Goal: Information Seeking & Learning: Learn about a topic

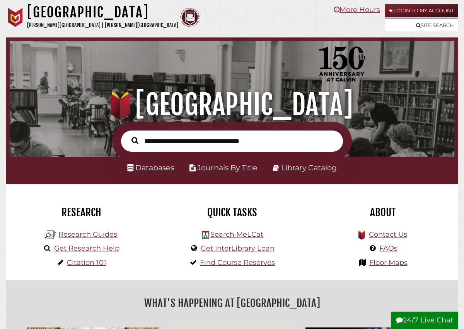
scroll to position [147, 441]
click at [106, 235] on link "Research Guides" at bounding box center [87, 234] width 59 height 9
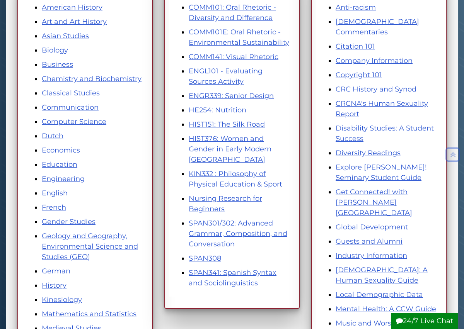
scroll to position [157, 0]
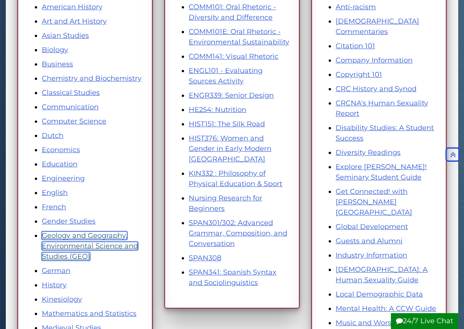
click at [99, 249] on link "Geology and Geography, Environmental Science and Studies (GEO)" at bounding box center [90, 246] width 96 height 29
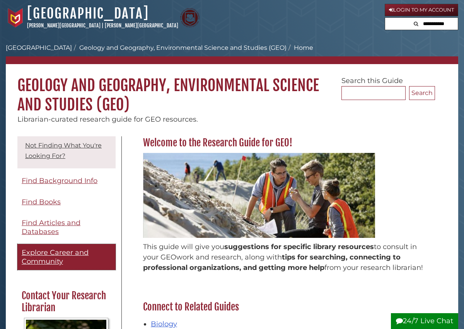
scroll to position [62, 0]
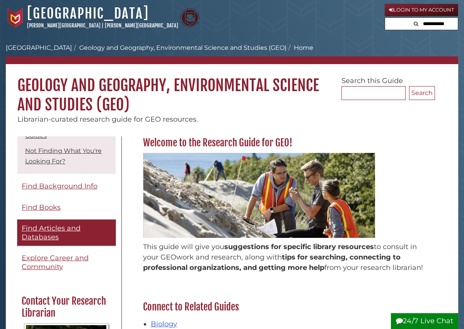
click at [70, 229] on span "Find Articles and Databases" at bounding box center [51, 232] width 59 height 17
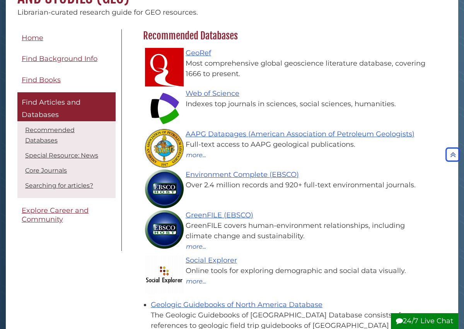
scroll to position [108, 0]
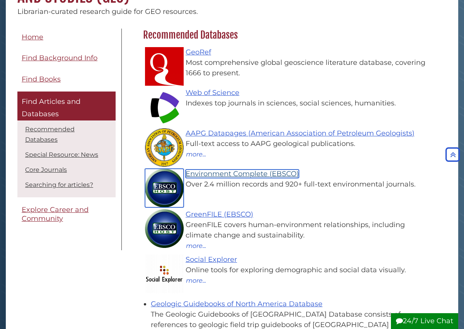
click at [218, 176] on link "Environment Complete (EBSCO)" at bounding box center [242, 174] width 113 height 9
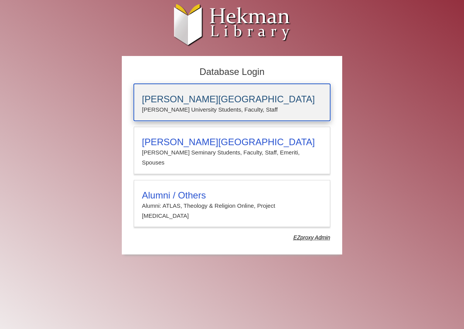
click at [270, 100] on h3 "[PERSON_NAME][GEOGRAPHIC_DATA]" at bounding box center [232, 99] width 180 height 11
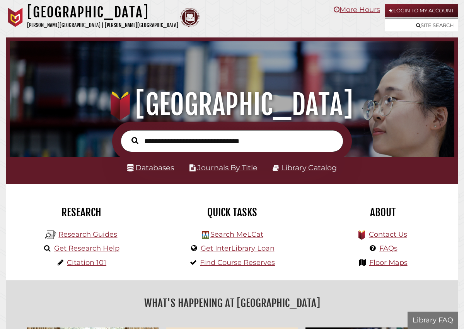
scroll to position [147, 441]
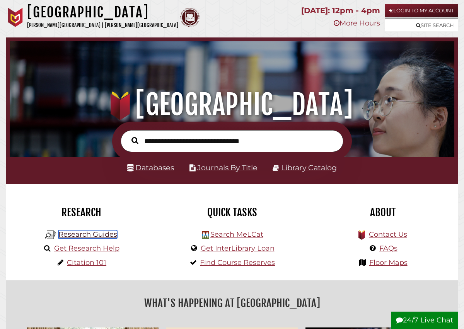
click at [97, 233] on link "Research Guides" at bounding box center [87, 234] width 59 height 9
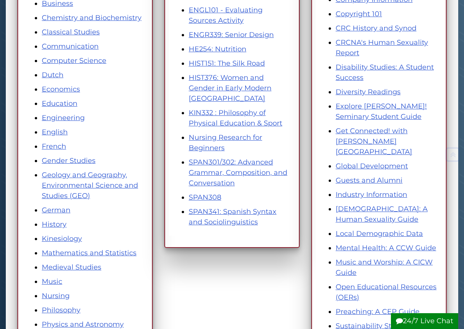
scroll to position [237, 0]
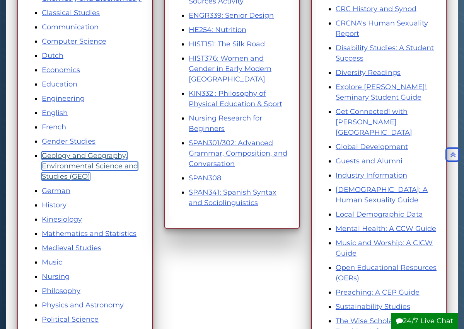
click at [106, 167] on link "Geology and Geography, Environmental Science and Studies (GEO)" at bounding box center [90, 166] width 96 height 29
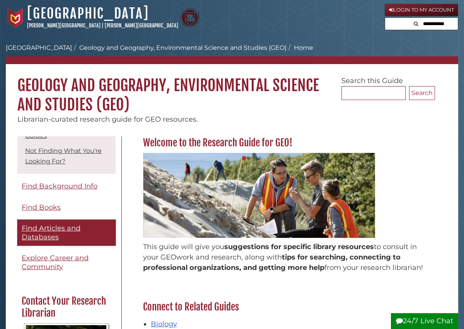
scroll to position [44, 0]
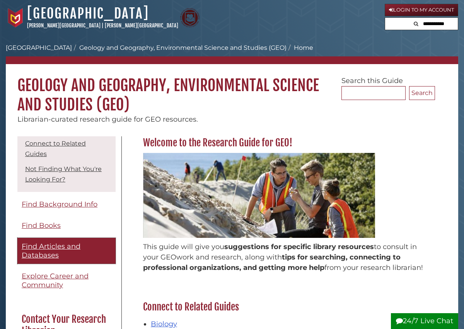
click at [74, 248] on span "Find Articles and Databases" at bounding box center [51, 250] width 59 height 17
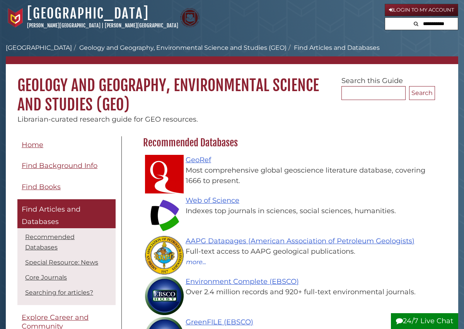
scroll to position [225, 296]
click at [191, 161] on link "GeoRef" at bounding box center [199, 160] width 26 height 9
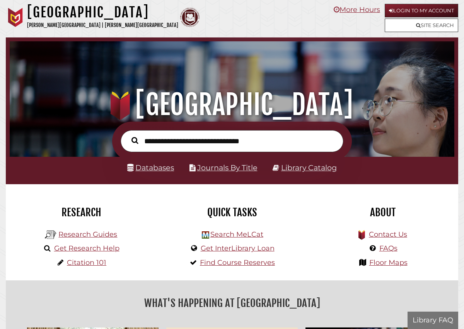
scroll to position [147, 441]
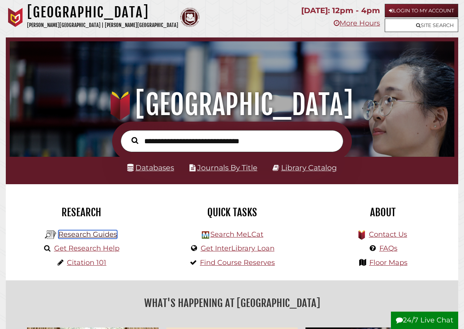
click at [100, 234] on link "Research Guides" at bounding box center [87, 234] width 59 height 9
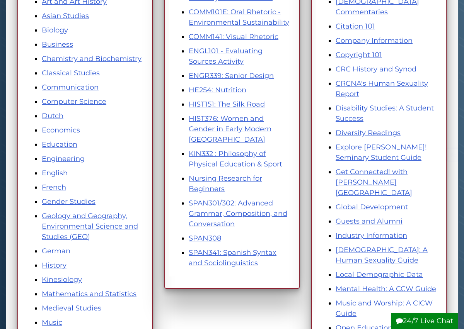
scroll to position [252, 0]
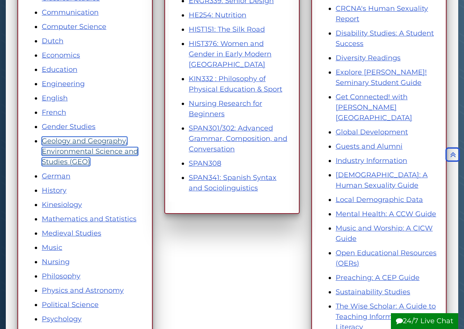
click at [101, 143] on link "Geology and Geography, Environmental Science and Studies (GEO)" at bounding box center [90, 151] width 96 height 29
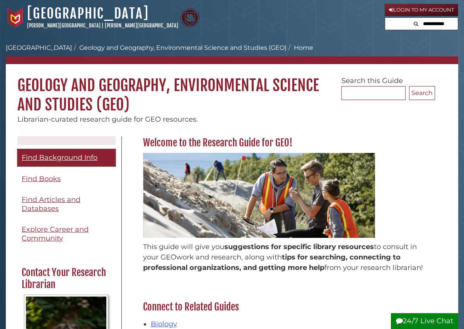
scroll to position [92, 0]
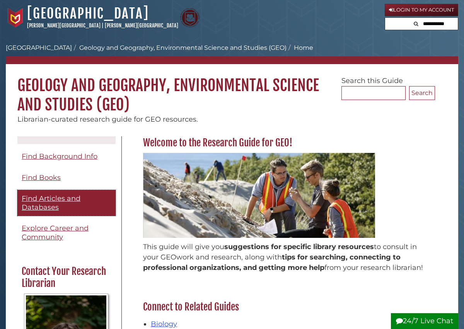
click at [70, 203] on link "Find Articles and Databases" at bounding box center [66, 203] width 98 height 26
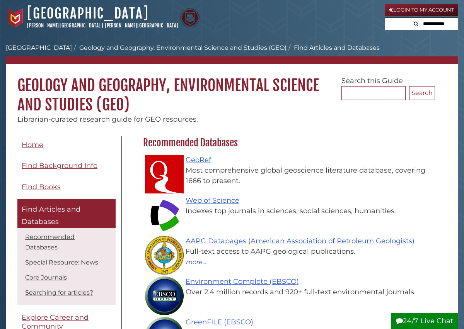
scroll to position [225, 296]
click at [206, 201] on link "Web of Science" at bounding box center [213, 200] width 54 height 9
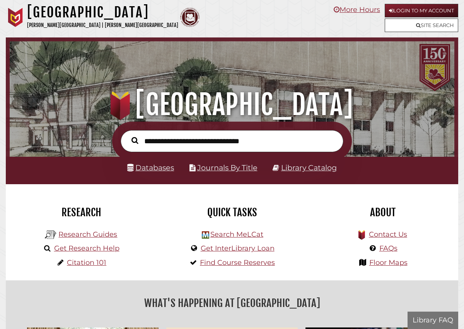
scroll to position [147, 441]
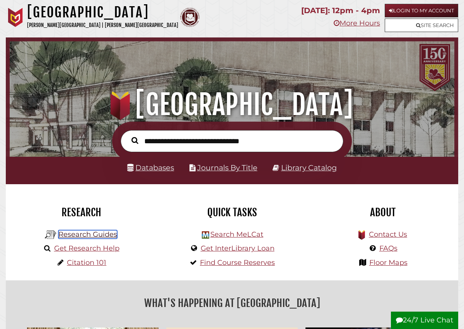
click at [109, 232] on link "Research Guides" at bounding box center [87, 234] width 59 height 9
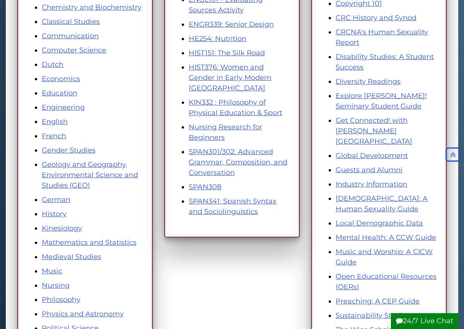
scroll to position [230, 0]
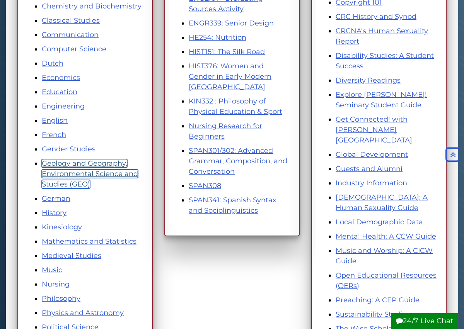
click at [100, 175] on link "Geology and Geography, Environmental Science and Studies (GEO)" at bounding box center [90, 173] width 96 height 29
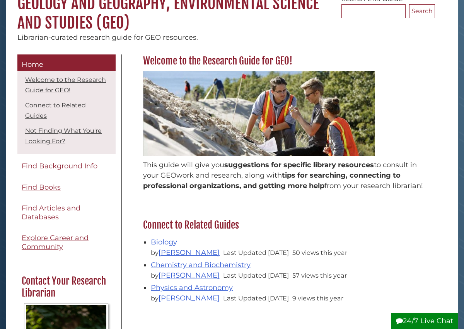
scroll to position [84, 0]
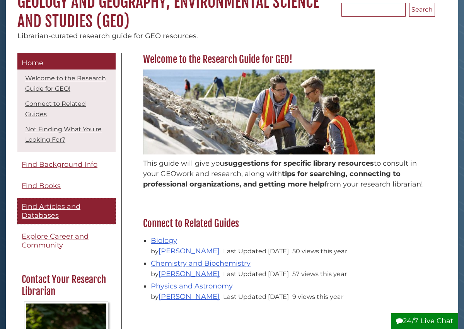
click at [67, 208] on span "Find Articles and Databases" at bounding box center [51, 211] width 59 height 17
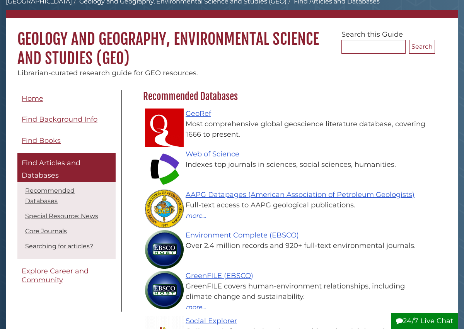
scroll to position [47, 0]
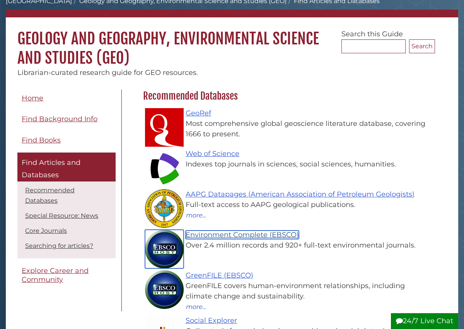
click at [227, 237] on link "Environment Complete (EBSCO)" at bounding box center [242, 235] width 113 height 9
